Goal: Find specific page/section: Find specific page/section

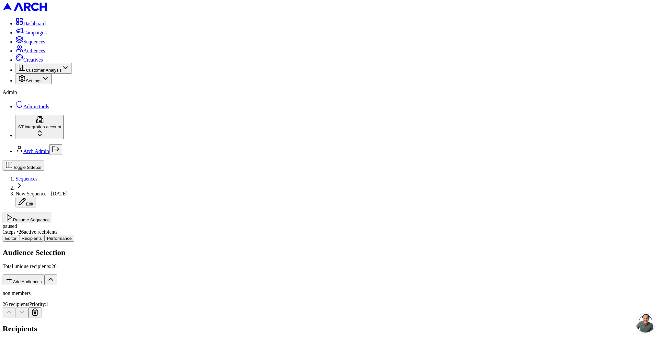
click at [38, 176] on span "Sequences" at bounding box center [27, 179] width 22 height 6
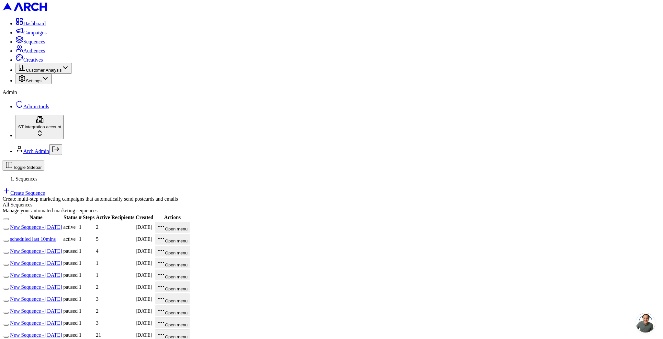
click at [62, 224] on link "New Sequence - [DATE]" at bounding box center [36, 227] width 52 height 6
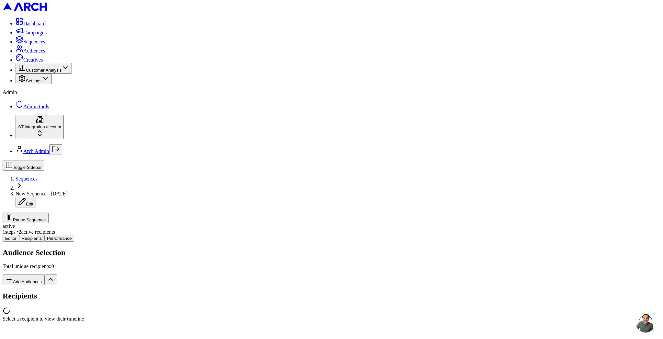
click at [128, 235] on div "Editor Recipients Performance Audience Selection Total unique recipients: 0 Add…" at bounding box center [332, 278] width 658 height 87
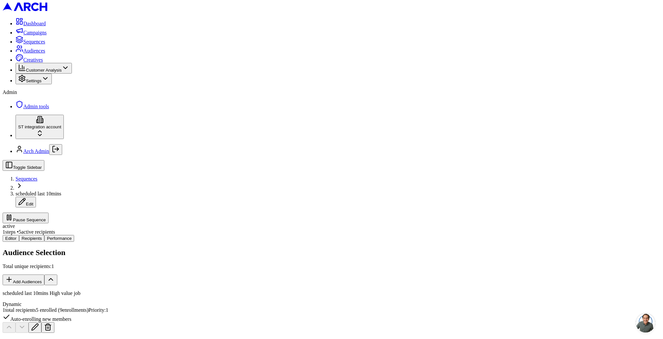
copy span "1747921"
